Goal: Information Seeking & Learning: Learn about a topic

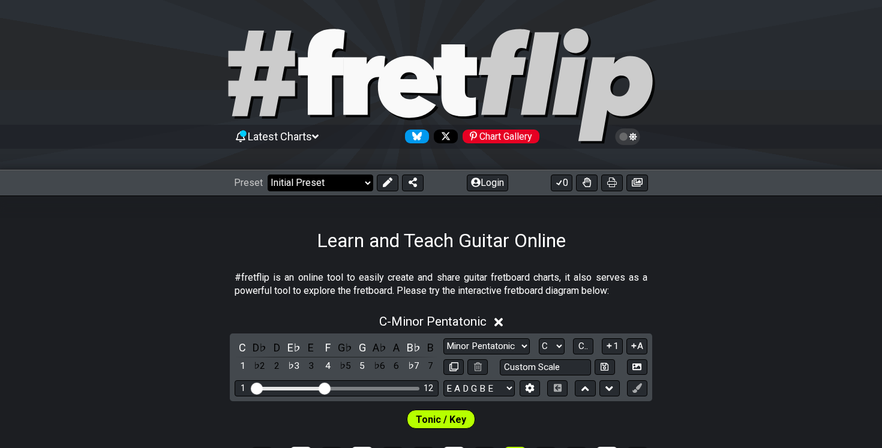
click at [326, 181] on select "Welcome to #fretflip! Initial Preset Custom Preset Minor Pentatonic Major Penta…" at bounding box center [321, 183] width 106 height 17
click at [268, 175] on select "Welcome to #fretflip! Initial Preset Custom Preset Minor Pentatonic Major Penta…" at bounding box center [321, 183] width 106 height 17
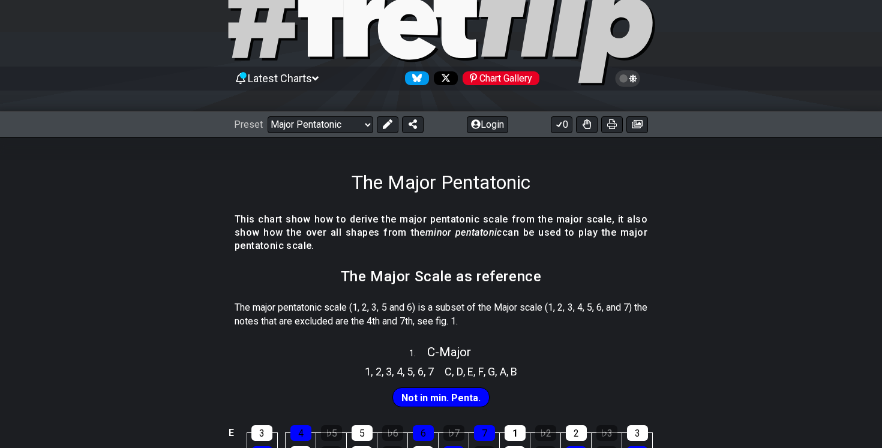
scroll to position [59, 0]
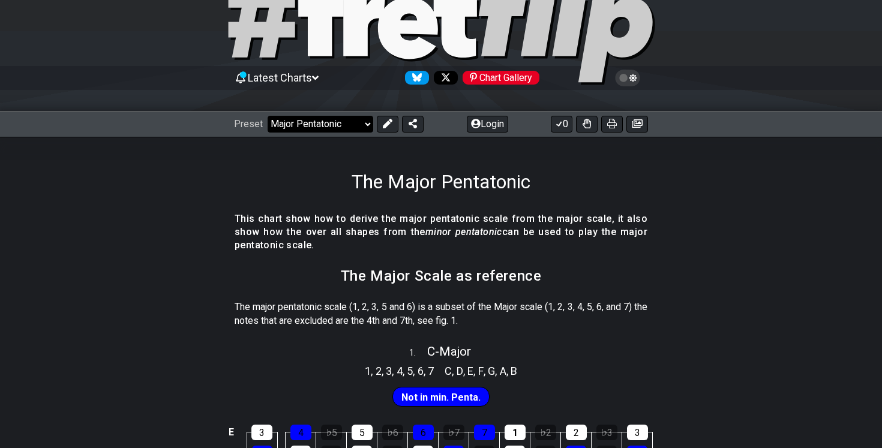
click at [296, 123] on select "Welcome to #fretflip! Initial Preset Custom Preset Minor Pentatonic Major Penta…" at bounding box center [321, 124] width 106 height 17
click at [268, 116] on select "Welcome to #fretflip! Initial Preset Custom Preset Minor Pentatonic Major Penta…" at bounding box center [321, 124] width 106 height 17
select select "/harmonizing-scales"
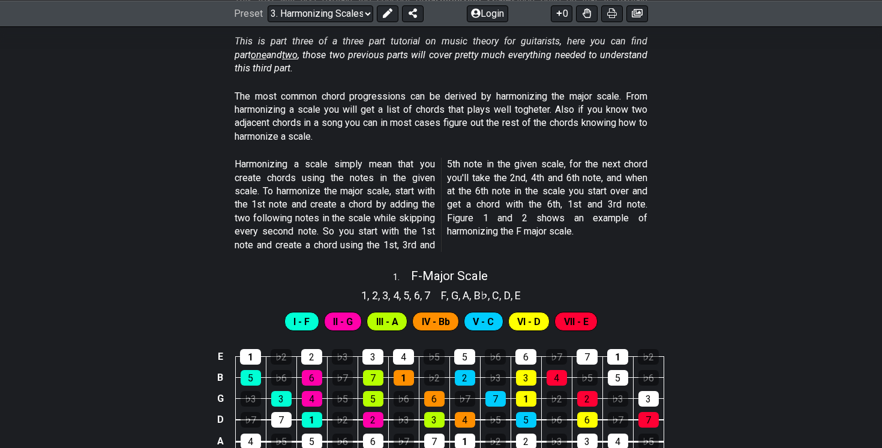
scroll to position [280, 0]
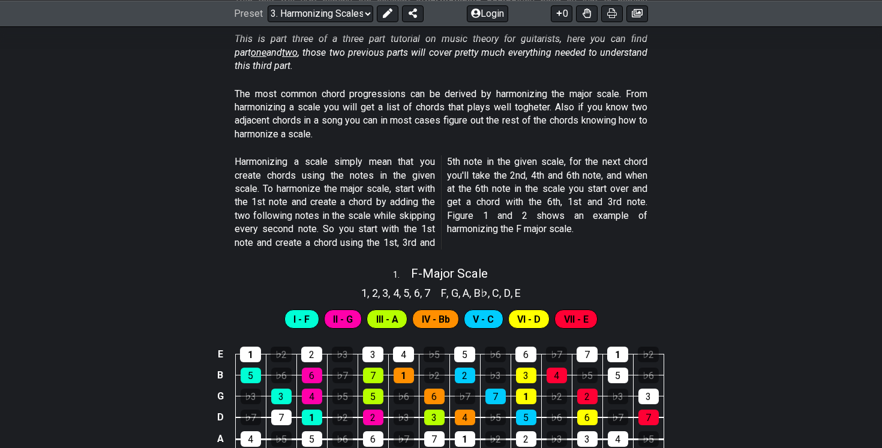
drag, startPoint x: 327, startPoint y: 175, endPoint x: 402, endPoint y: 179, distance: 75.1
click at [404, 179] on p "Harmonizing a scale simply mean that you create chords using the notes in the g…" at bounding box center [441, 202] width 413 height 94
click at [672, 239] on section "Harmonizing a scale simply mean that you create chords using the notes in the g…" at bounding box center [441, 205] width 882 height 109
click at [554, 376] on div "4" at bounding box center [557, 376] width 20 height 16
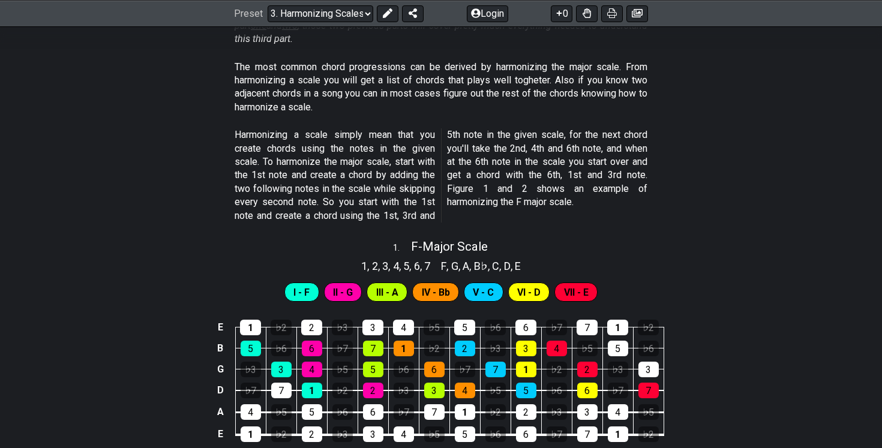
scroll to position [324, 0]
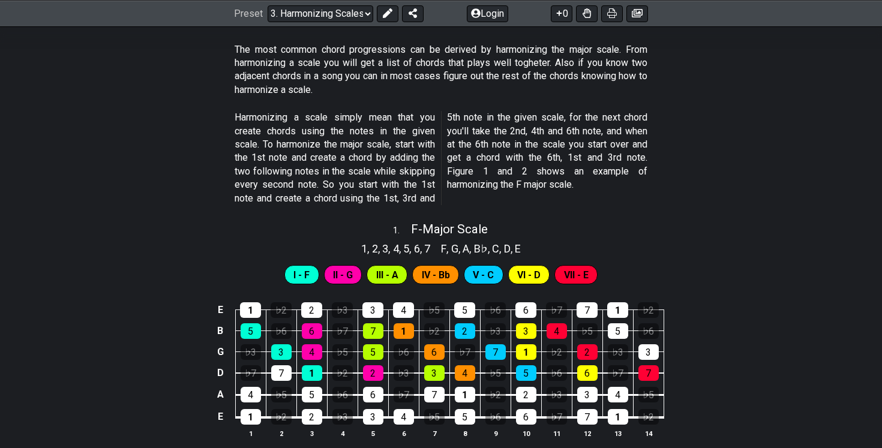
click at [405, 123] on p "Harmonizing a scale simply mean that you create chords using the notes in the g…" at bounding box center [441, 158] width 413 height 94
drag, startPoint x: 343, startPoint y: 176, endPoint x: 386, endPoint y: 177, distance: 43.2
click at [386, 177] on p "Harmonizing a scale simply mean that you create chords using the notes in the g…" at bounding box center [441, 158] width 413 height 94
drag, startPoint x: 352, startPoint y: 185, endPoint x: 398, endPoint y: 188, distance: 46.9
click at [398, 188] on p "Harmonizing a scale simply mean that you create chords using the notes in the g…" at bounding box center [441, 158] width 413 height 94
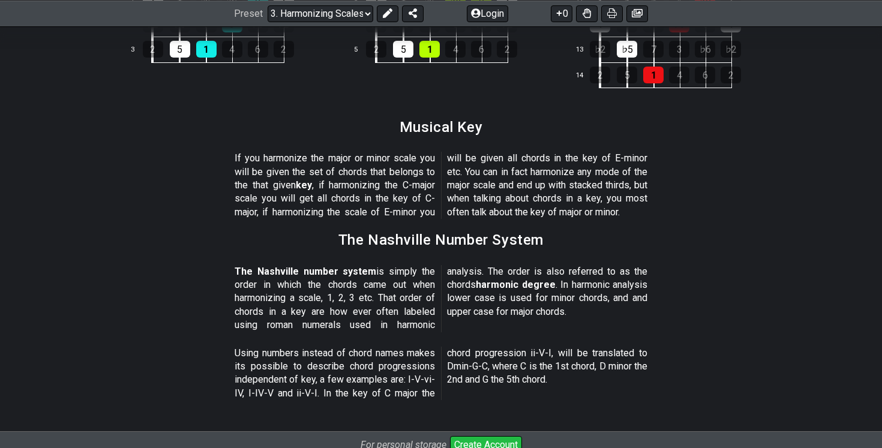
scroll to position [1344, 0]
